Goal: Task Accomplishment & Management: Manage account settings

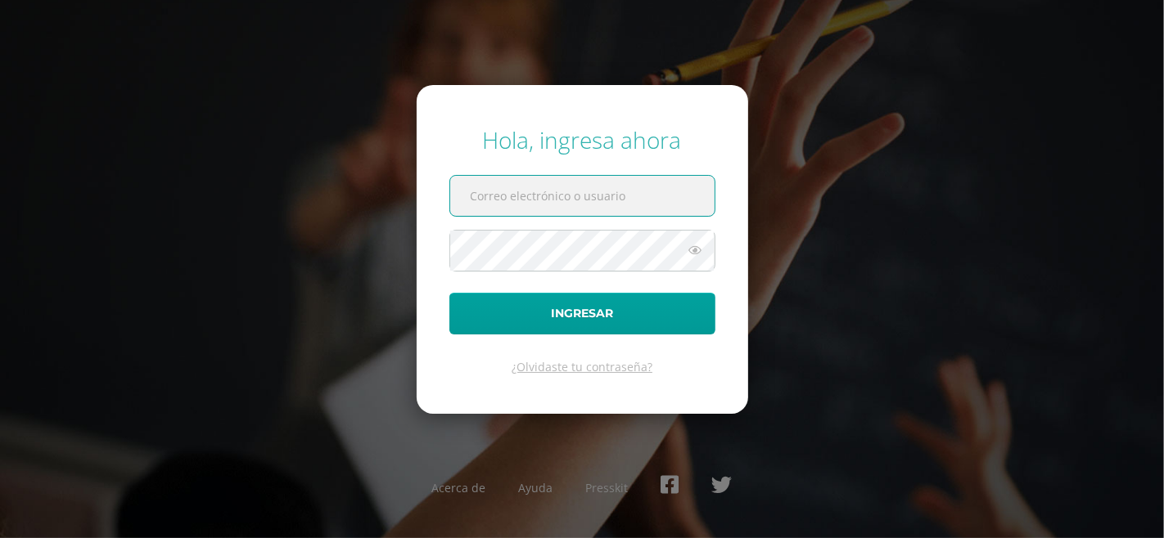
click at [520, 196] on input "text" at bounding box center [582, 196] width 264 height 40
type input "[EMAIL_ADDRESS][DOMAIN_NAME]"
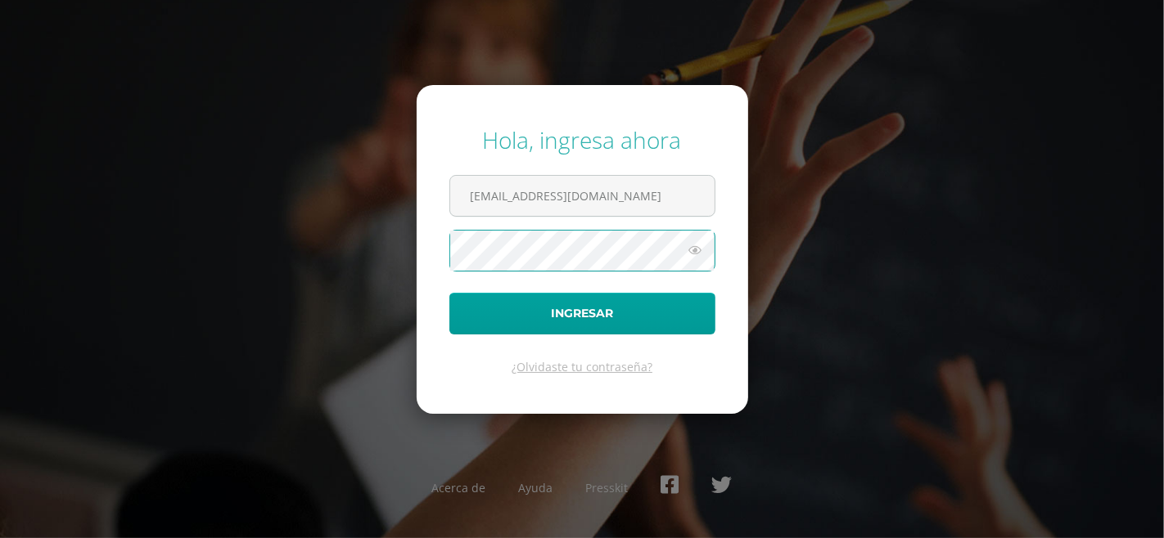
click at [449, 293] on button "Ingresar" at bounding box center [582, 314] width 266 height 42
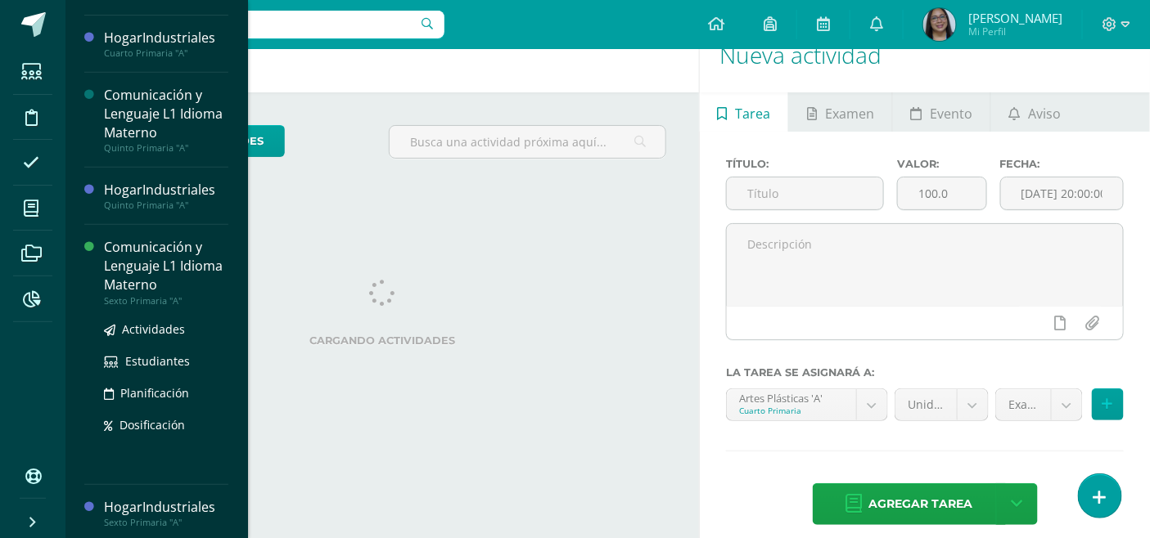
scroll to position [49, 0]
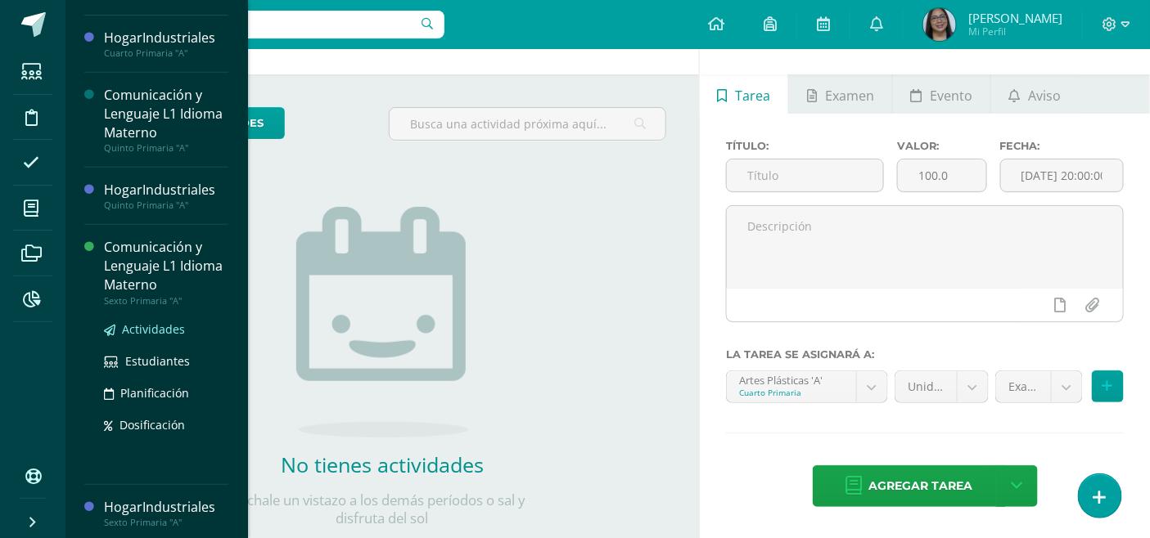
click at [148, 334] on span "Actividades" at bounding box center [153, 330] width 63 height 16
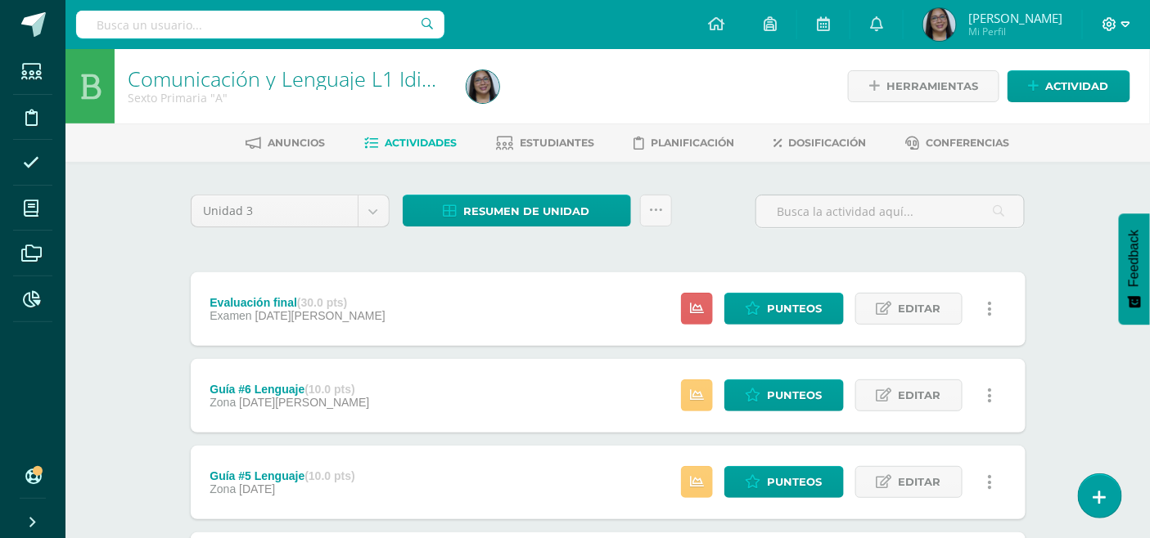
click at [1117, 27] on span at bounding box center [1116, 25] width 28 height 18
click at [1093, 108] on span "Cerrar sesión" at bounding box center [1075, 112] width 74 height 16
